Goal: Information Seeking & Learning: Learn about a topic

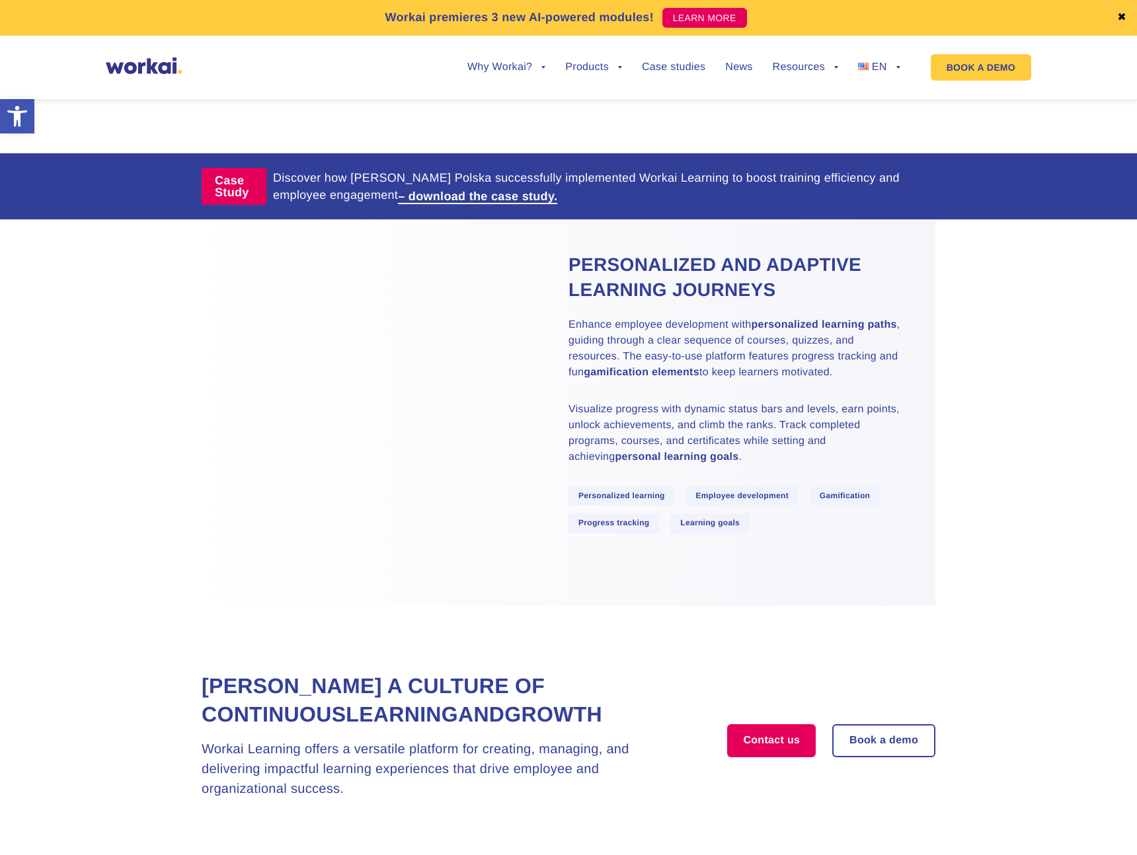
scroll to position [683, 0]
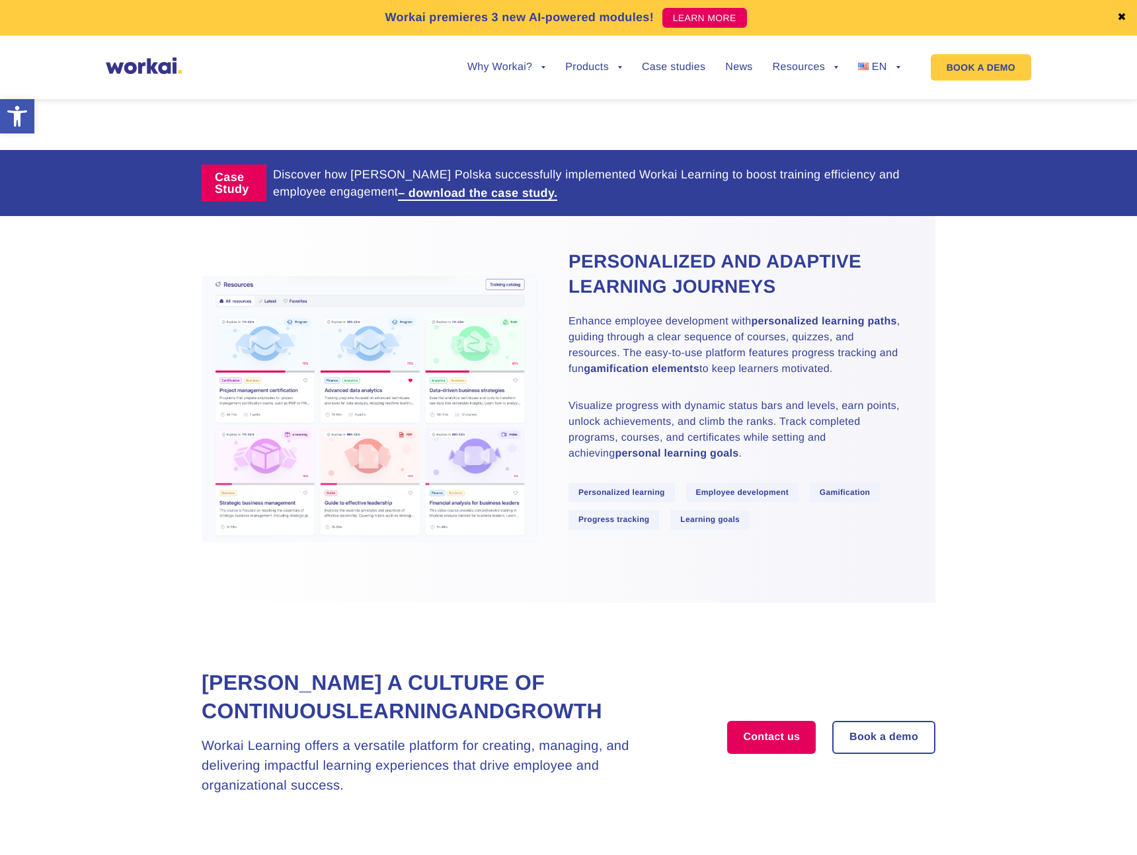
click at [577, 364] on p "Enhance employee development with personalized learning paths , guiding through…" at bounding box center [735, 345] width 334 height 63
click at [621, 487] on span "Personalized learning" at bounding box center [621, 492] width 106 height 19
click at [773, 497] on span "Employee development" at bounding box center [742, 492] width 112 height 19
click at [832, 490] on span "Gamification" at bounding box center [845, 492] width 71 height 19
click at [705, 520] on span "Learning goals" at bounding box center [709, 519] width 79 height 19
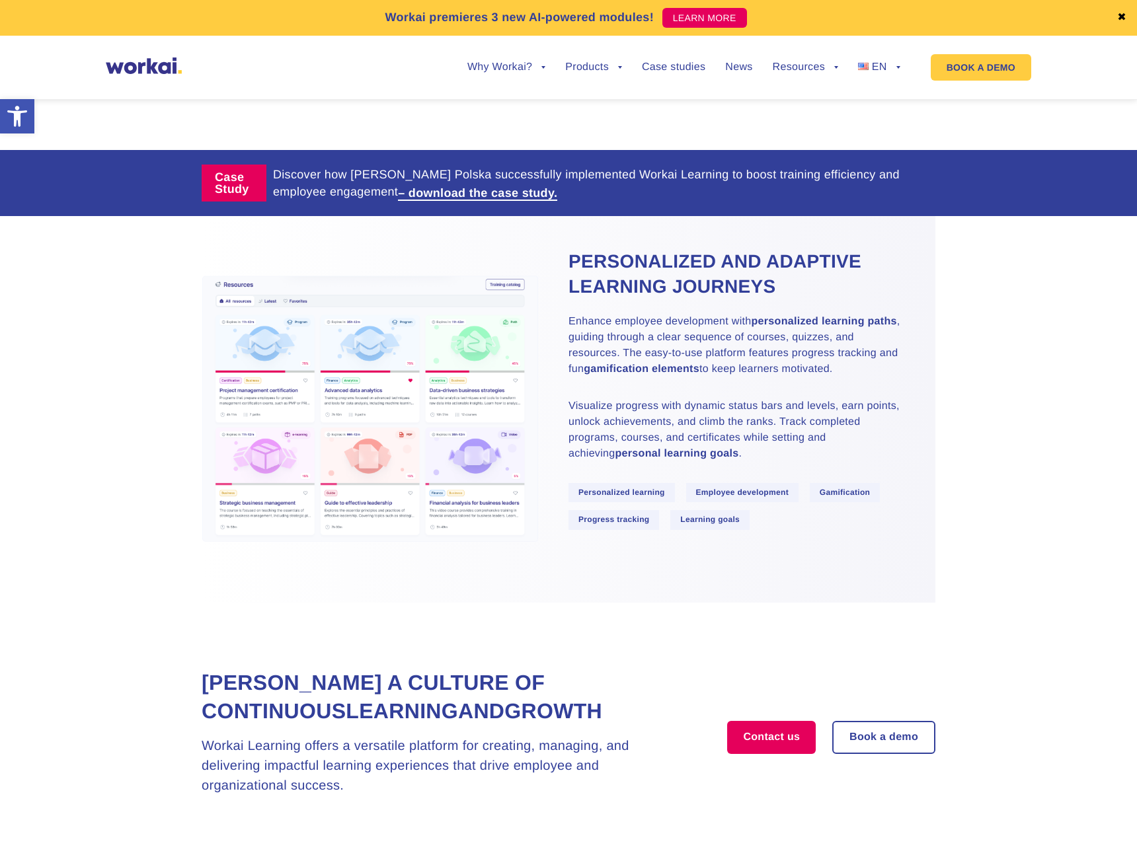
click at [604, 516] on span "Progress tracking" at bounding box center [613, 519] width 91 height 19
click at [592, 313] on div "Personalized and adaptive learning journeys Enhance employee development with p…" at bounding box center [751, 409] width 367 height 320
click at [590, 254] on h2 "Personalized and adaptive learning journeys" at bounding box center [735, 274] width 334 height 50
click at [311, 360] on img at bounding box center [371, 410] width 338 height 268
